Goal: Transaction & Acquisition: Purchase product/service

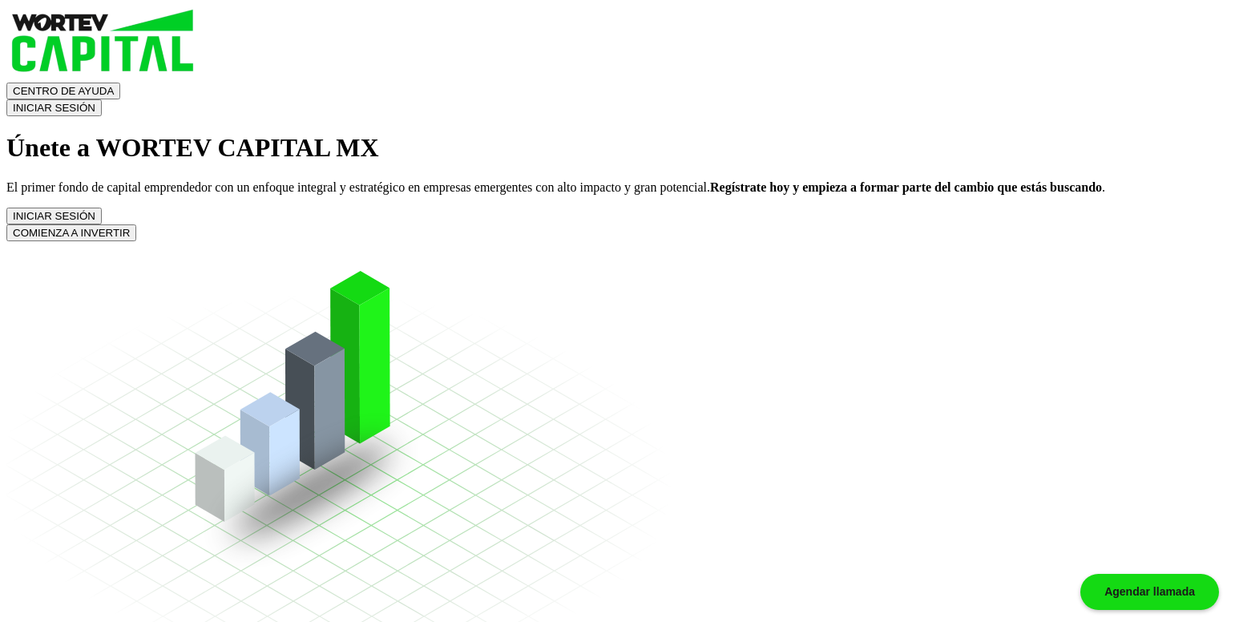
click at [102, 99] on button "INICIAR SESIÓN" at bounding box center [53, 107] width 95 height 17
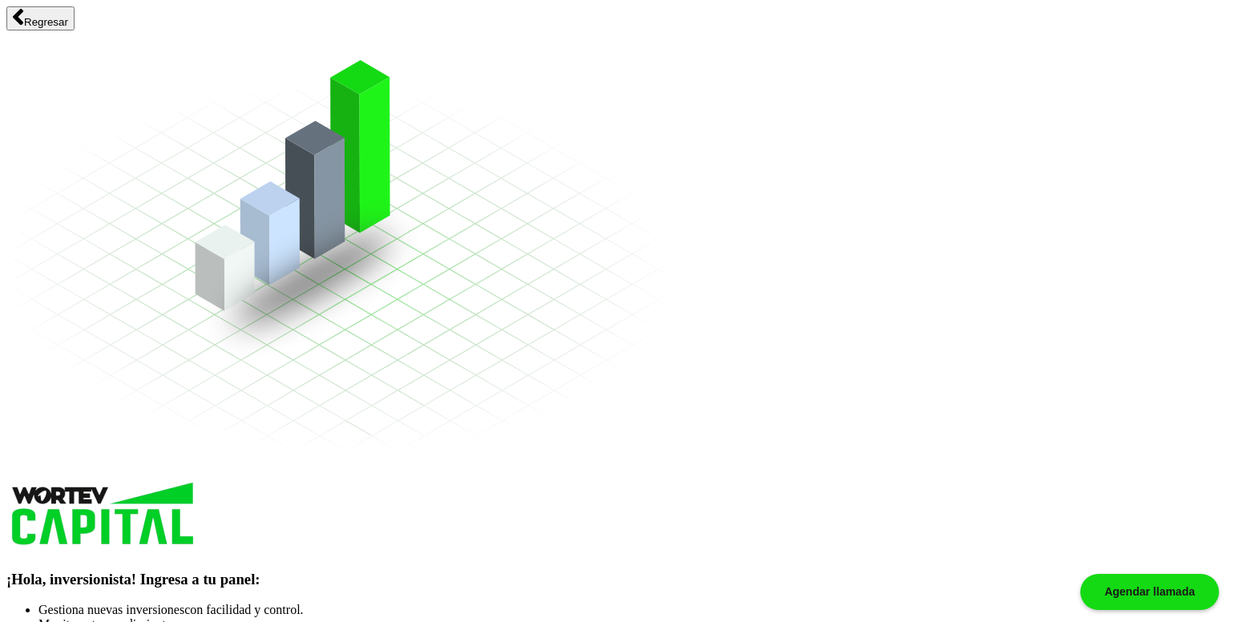
type input "[PERSON_NAME][EMAIL_ADDRESS][DOMAIN_NAME]"
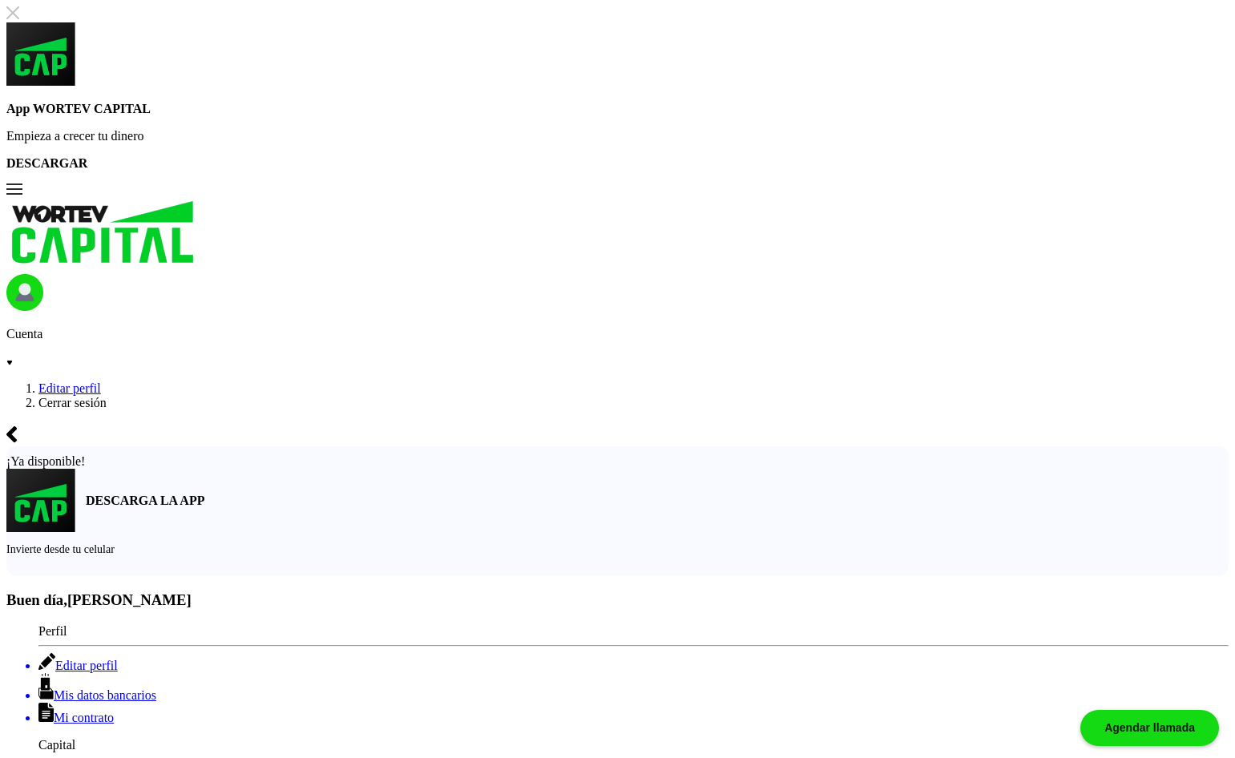
type input "$10,000"
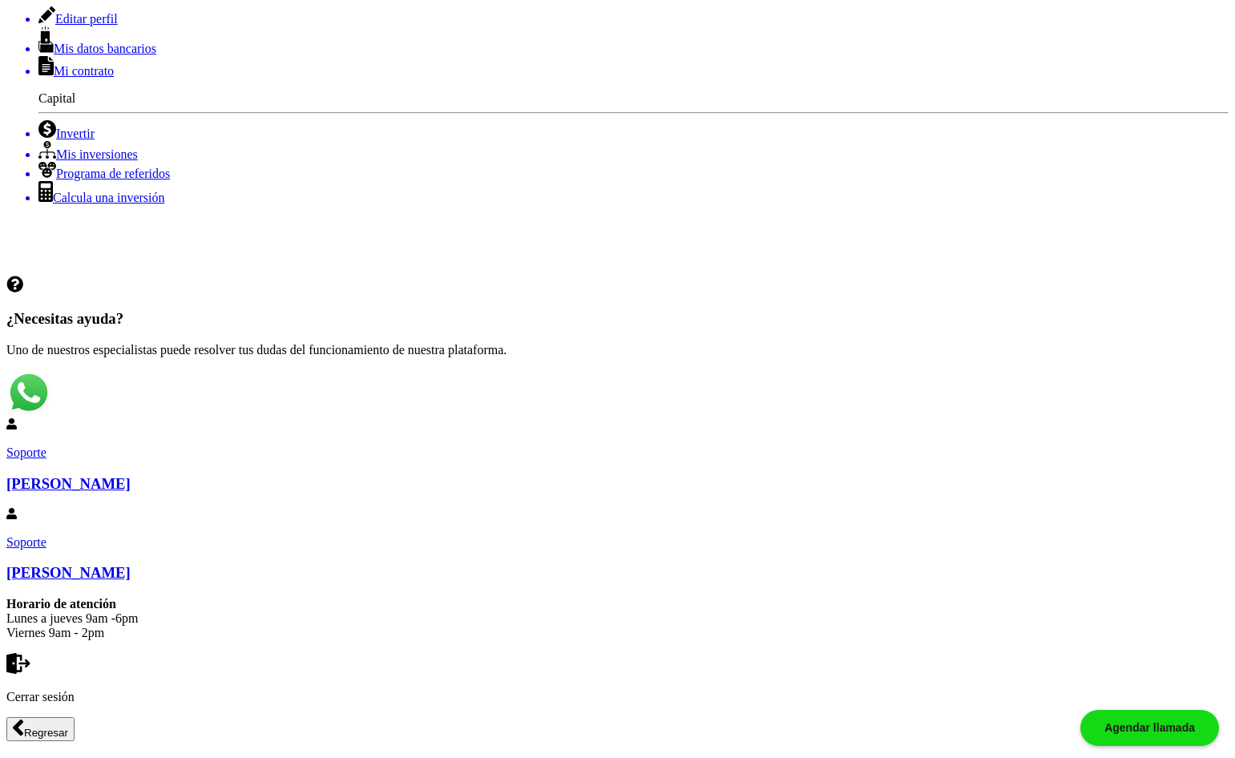
scroll to position [156, 0]
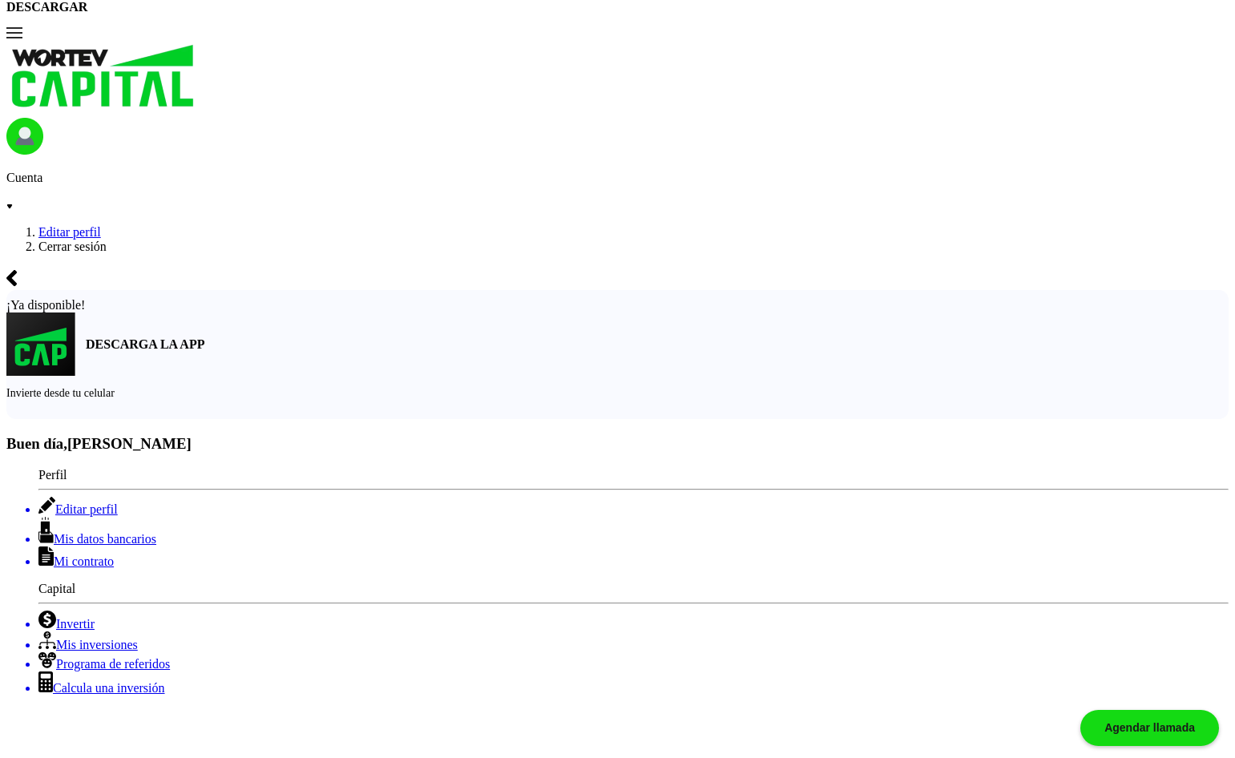
copy p "Número de pedido: 44320"
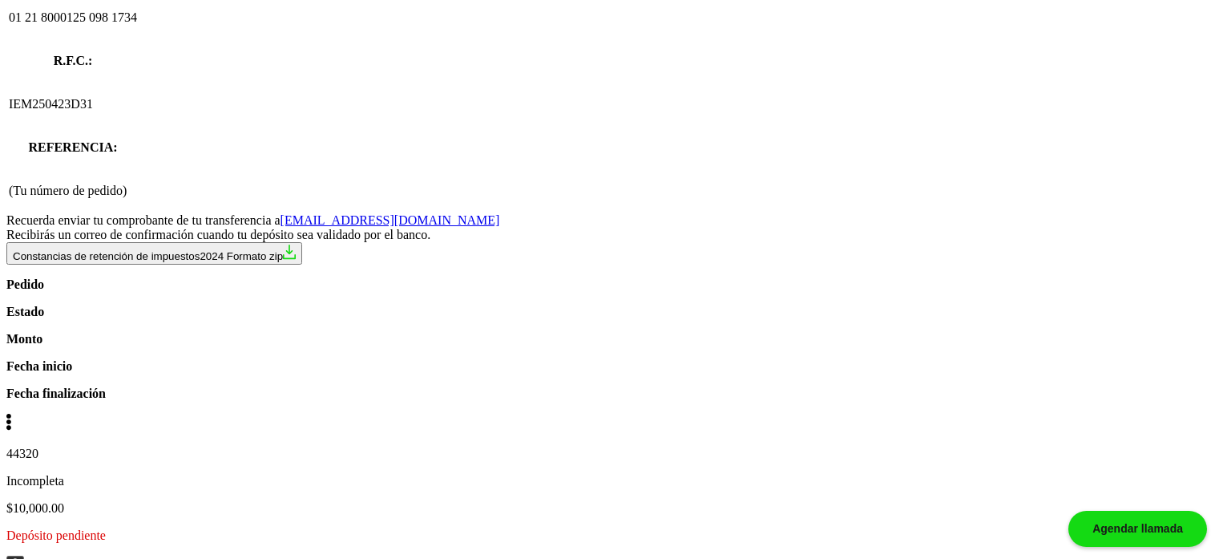
scroll to position [1963, 0]
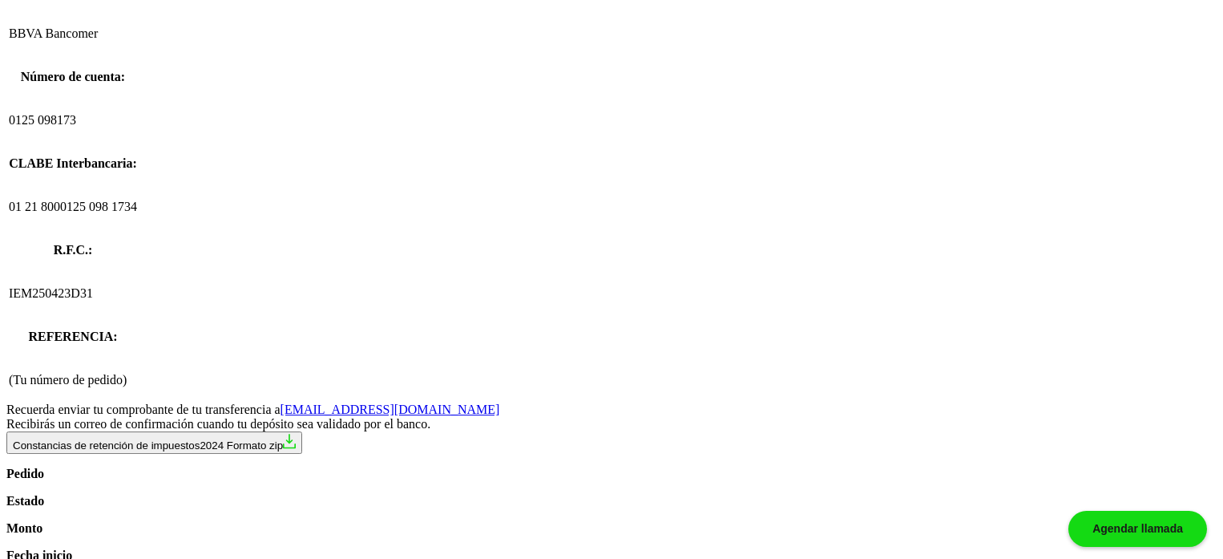
scroll to position [1717, 0]
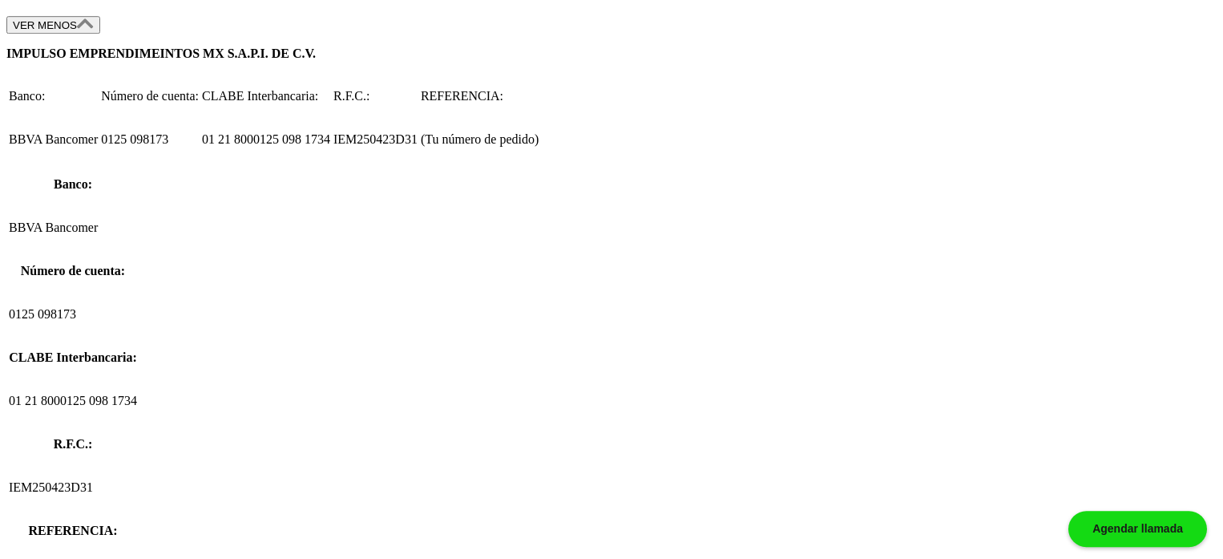
scroll to position [1554, 0]
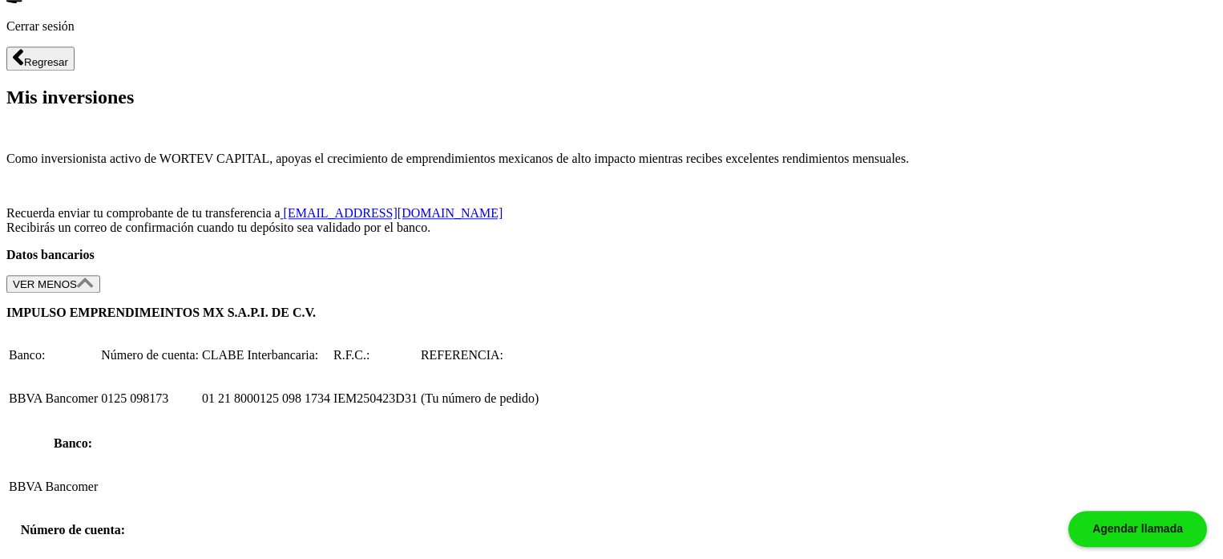
scroll to position [1309, 0]
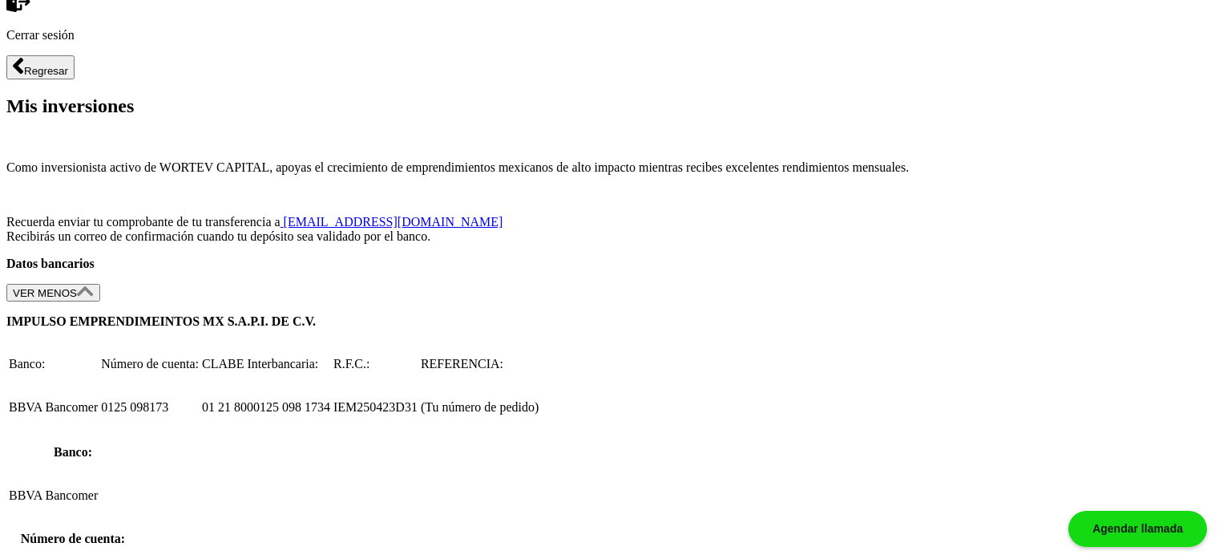
drag, startPoint x: 918, startPoint y: 344, endPoint x: 917, endPoint y: 325, distance: 19.3
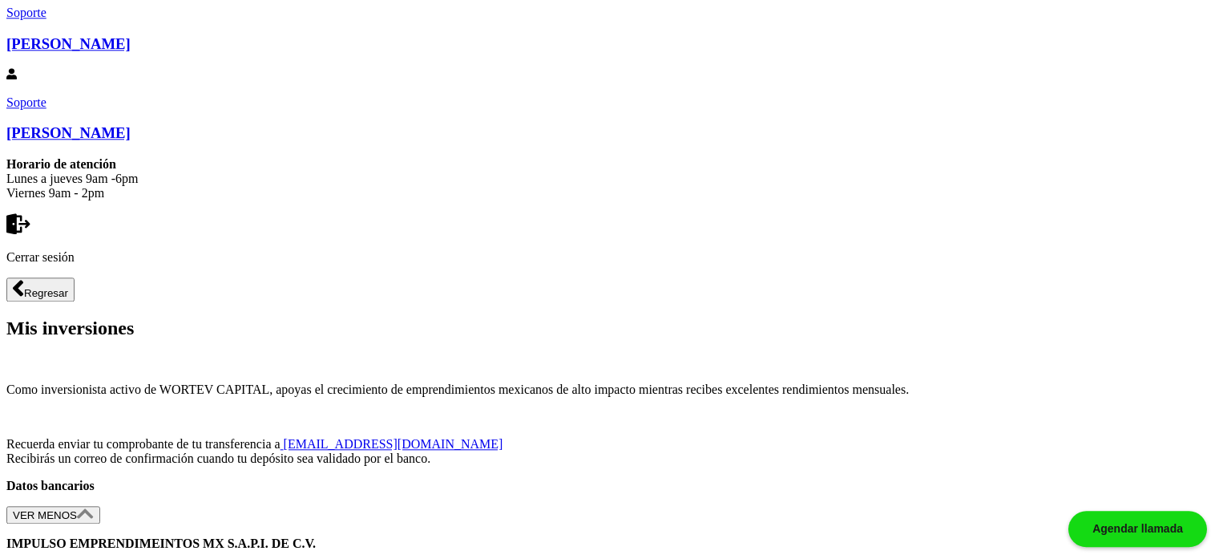
scroll to position [1064, 0]
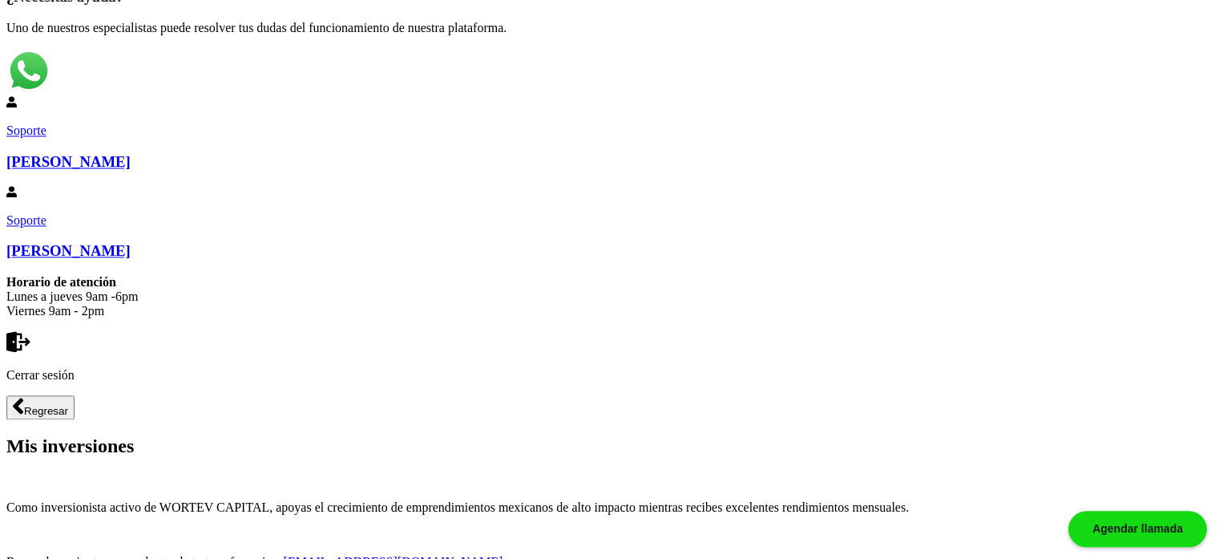
scroll to position [818, 0]
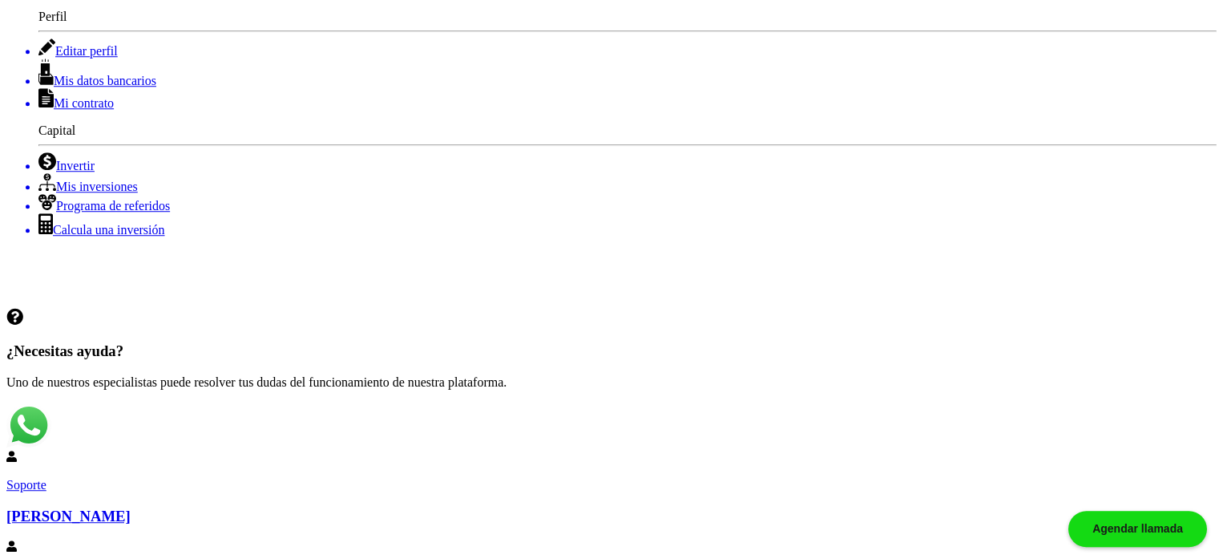
scroll to position [573, 0]
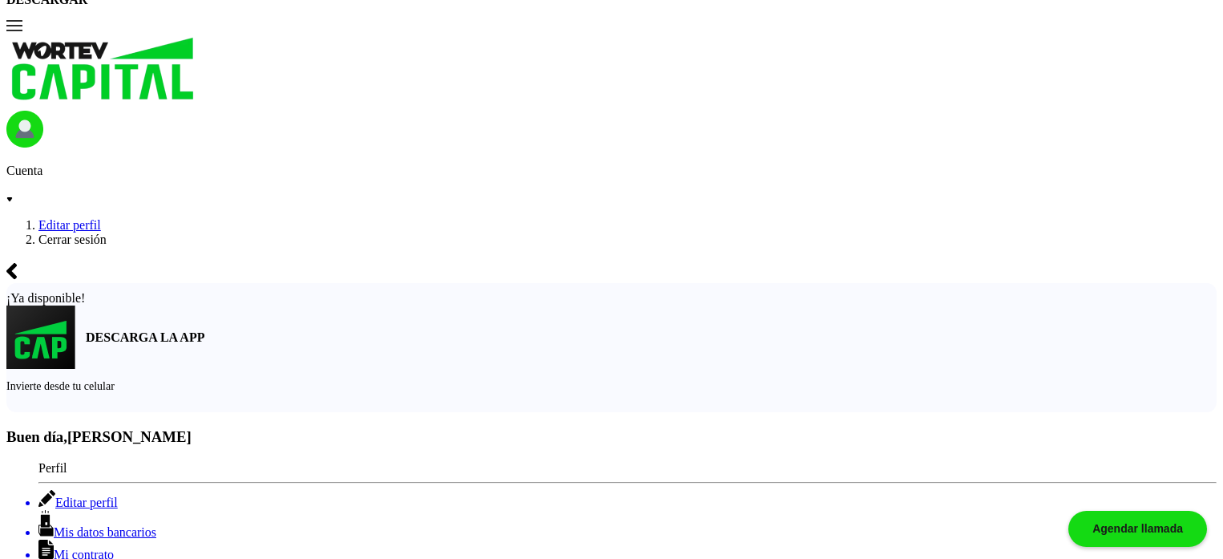
scroll to position [0, 0]
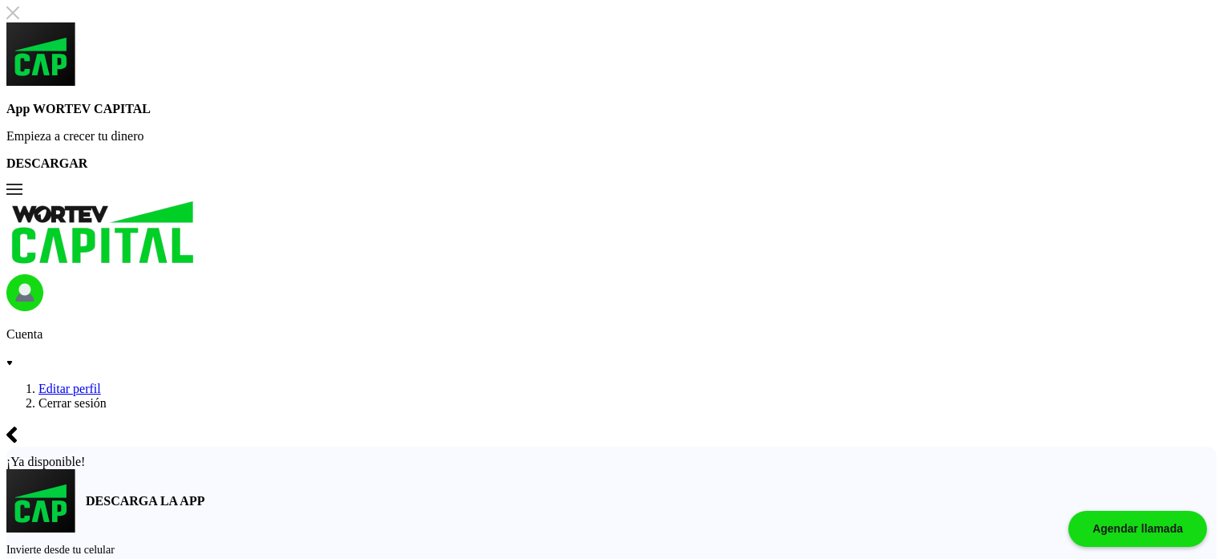
click at [1073, 327] on p "Cuenta" at bounding box center [611, 334] width 1210 height 14
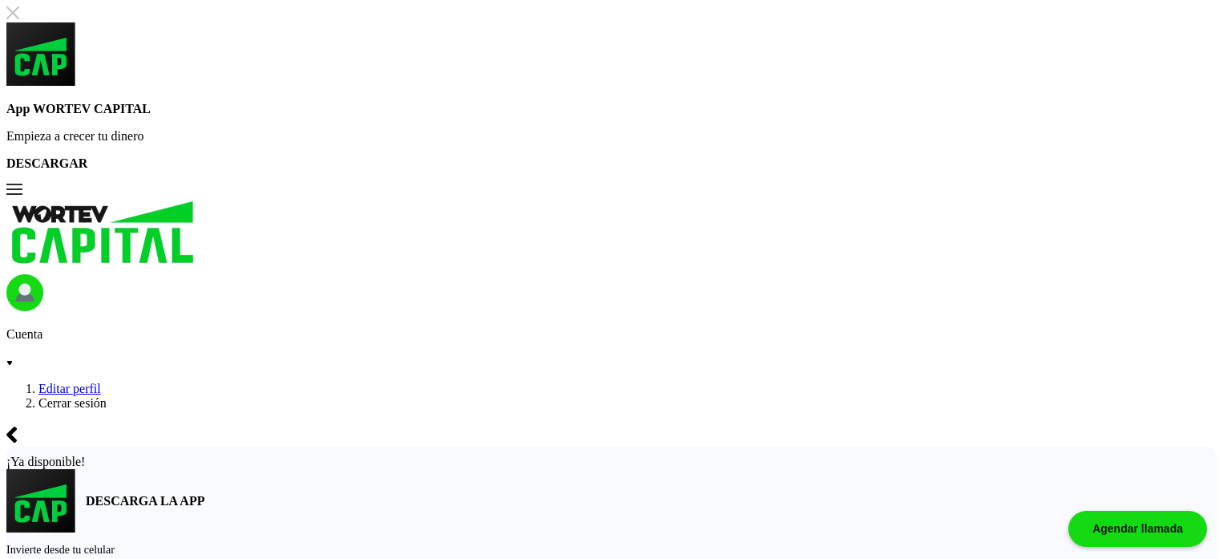
click at [1073, 396] on li "Cerrar sesión" at bounding box center [627, 403] width 1178 height 14
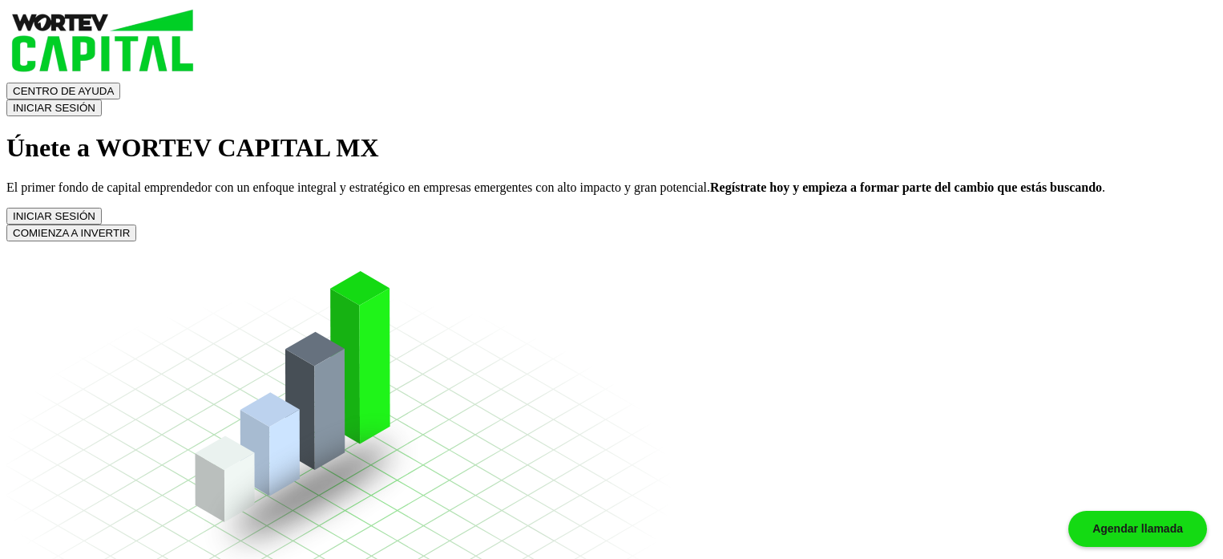
click at [1073, 163] on h1 "Únete a WORTEV CAPITAL MX" at bounding box center [611, 148] width 1210 height 30
